Goal: Information Seeking & Learning: Learn about a topic

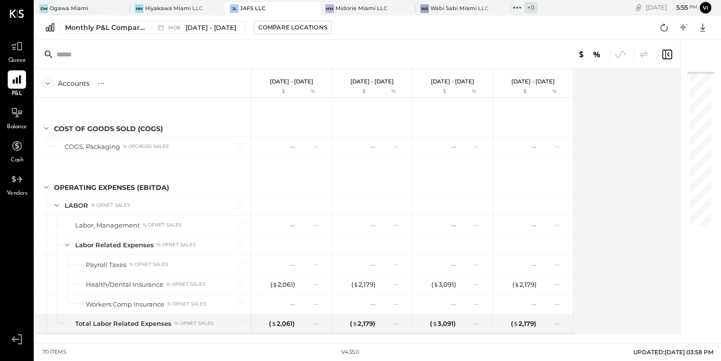
click at [287, 6] on div at bounding box center [304, 8] width 34 height 13
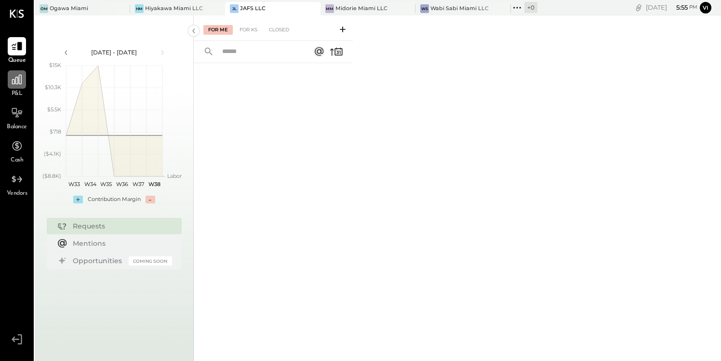
click at [20, 86] on div at bounding box center [17, 79] width 18 height 18
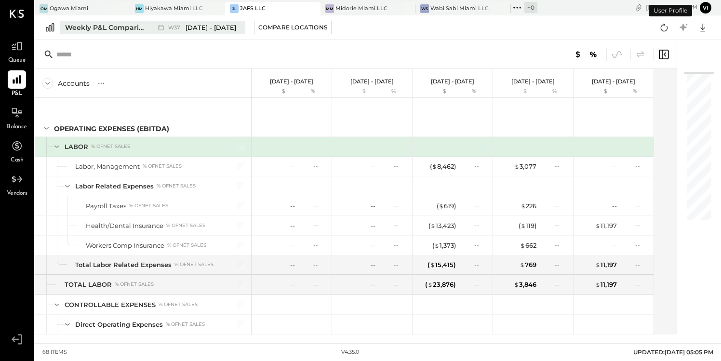
click at [215, 25] on span "[DATE] - [DATE]" at bounding box center [211, 27] width 51 height 9
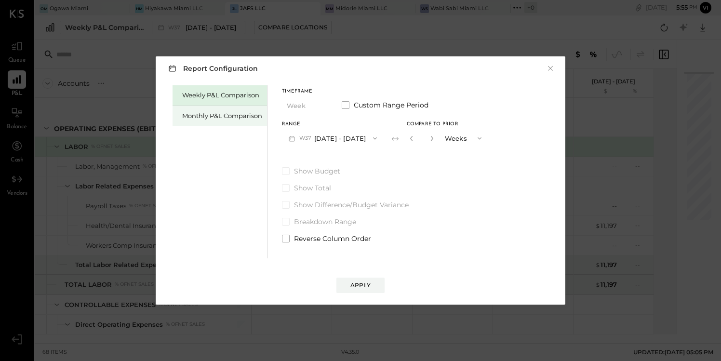
click at [249, 117] on div "Monthly P&L Comparison" at bounding box center [222, 115] width 80 height 9
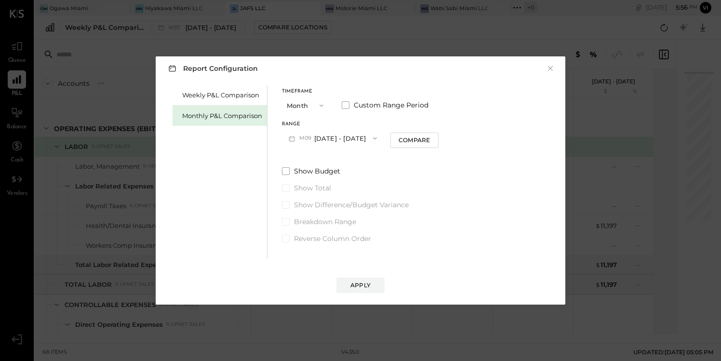
click at [320, 137] on button "M09 [DATE] - [DATE]" at bounding box center [333, 138] width 102 height 18
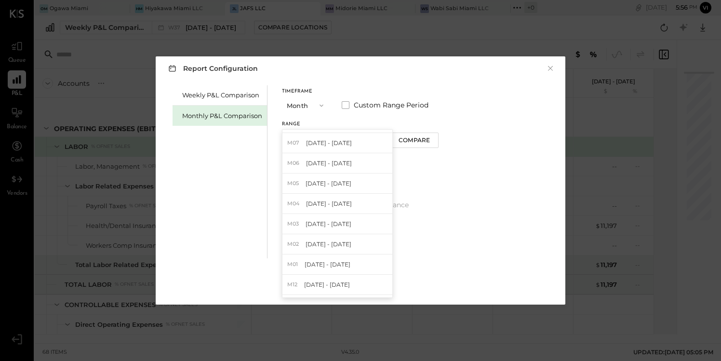
scroll to position [318, 0]
click at [343, 227] on span "[DATE] - [DATE]" at bounding box center [328, 226] width 46 height 8
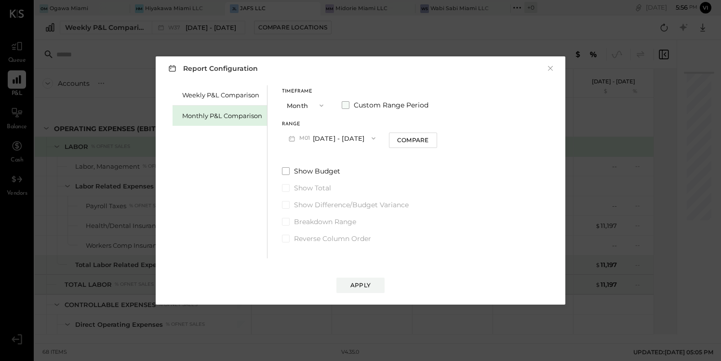
click at [343, 104] on span at bounding box center [346, 105] width 8 height 8
click at [415, 139] on icon "button" at bounding box center [411, 138] width 8 height 8
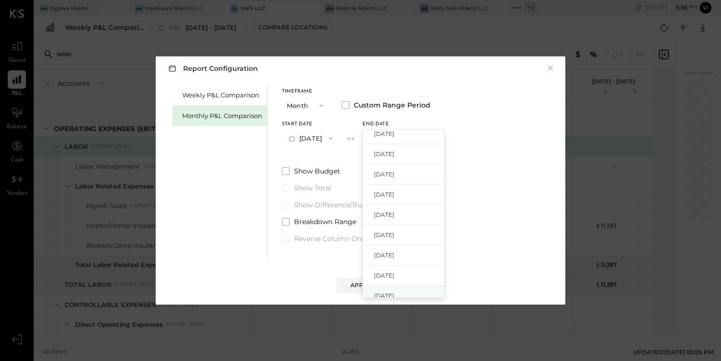
scroll to position [128, 0]
click at [423, 191] on div "[DATE]" at bounding box center [403, 194] width 81 height 20
click at [363, 282] on div "Apply" at bounding box center [360, 285] width 20 height 8
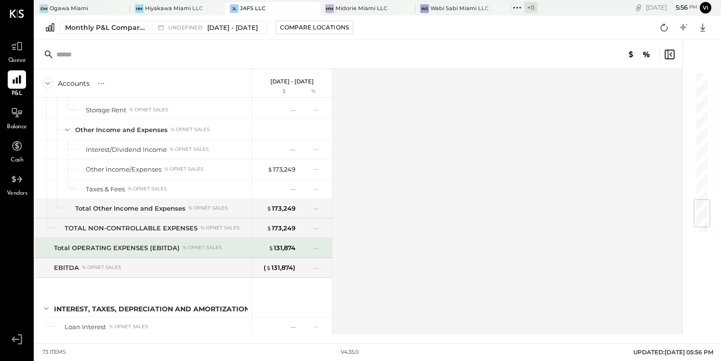
scroll to position [1066, 0]
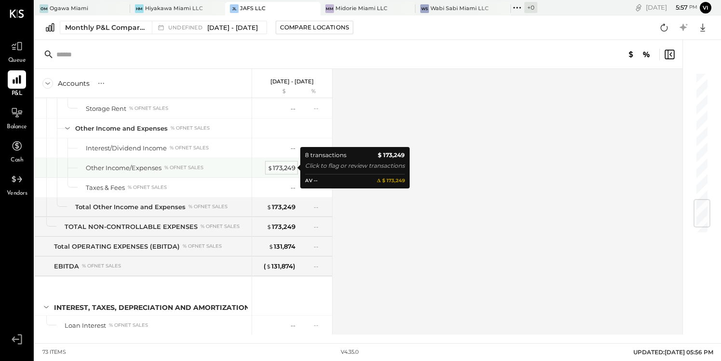
click at [281, 166] on div "$ 173,249" at bounding box center [282, 167] width 28 height 9
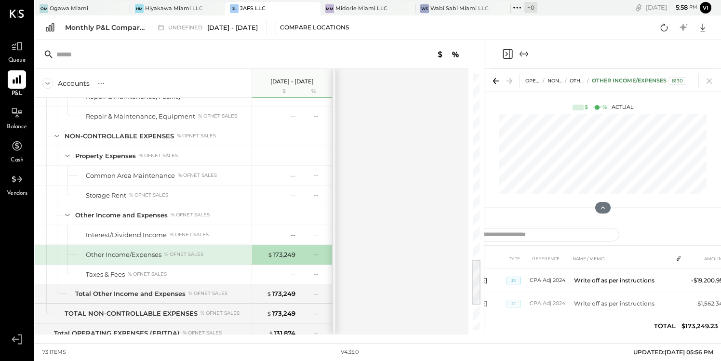
scroll to position [161, 0]
